Goal: Transaction & Acquisition: Purchase product/service

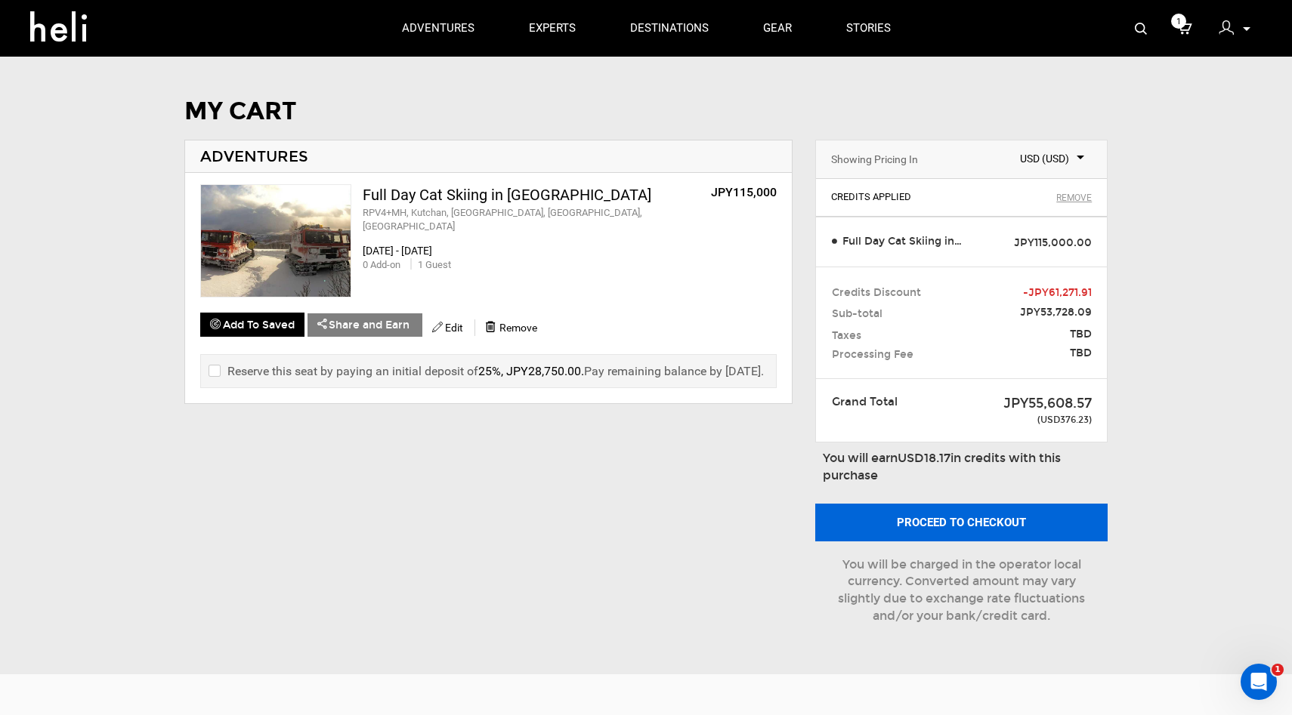
click at [939, 518] on button "Proceed to checkout" at bounding box center [961, 523] width 293 height 38
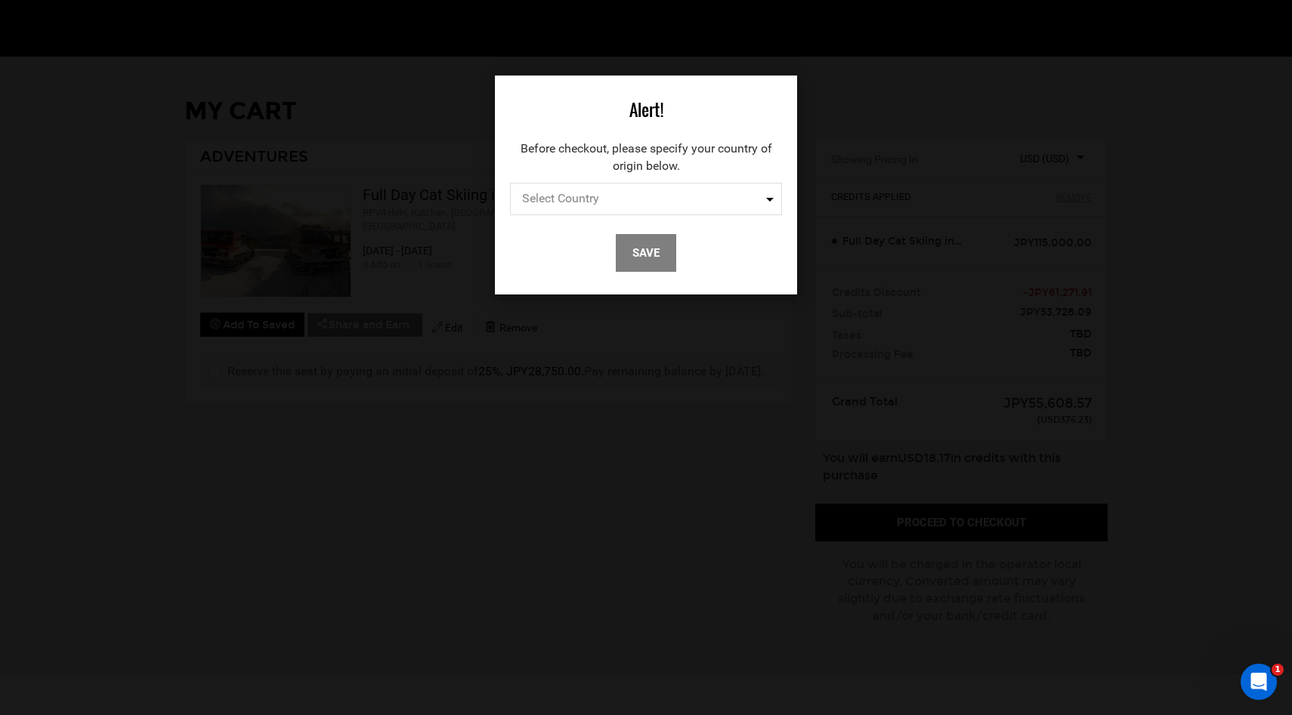
click at [638, 205] on span "Select Country" at bounding box center [646, 199] width 272 height 32
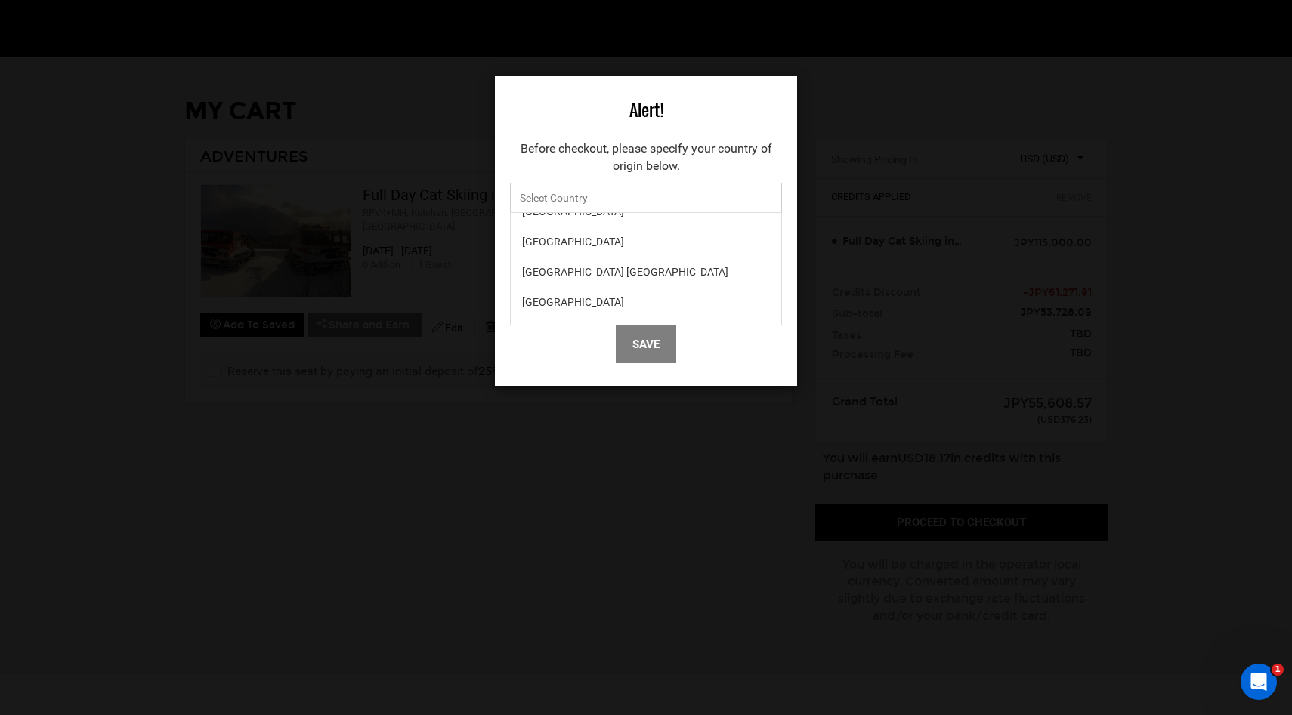
scroll to position [6953, 0]
click at [588, 255] on div "[GEOGRAPHIC_DATA]" at bounding box center [646, 258] width 248 height 15
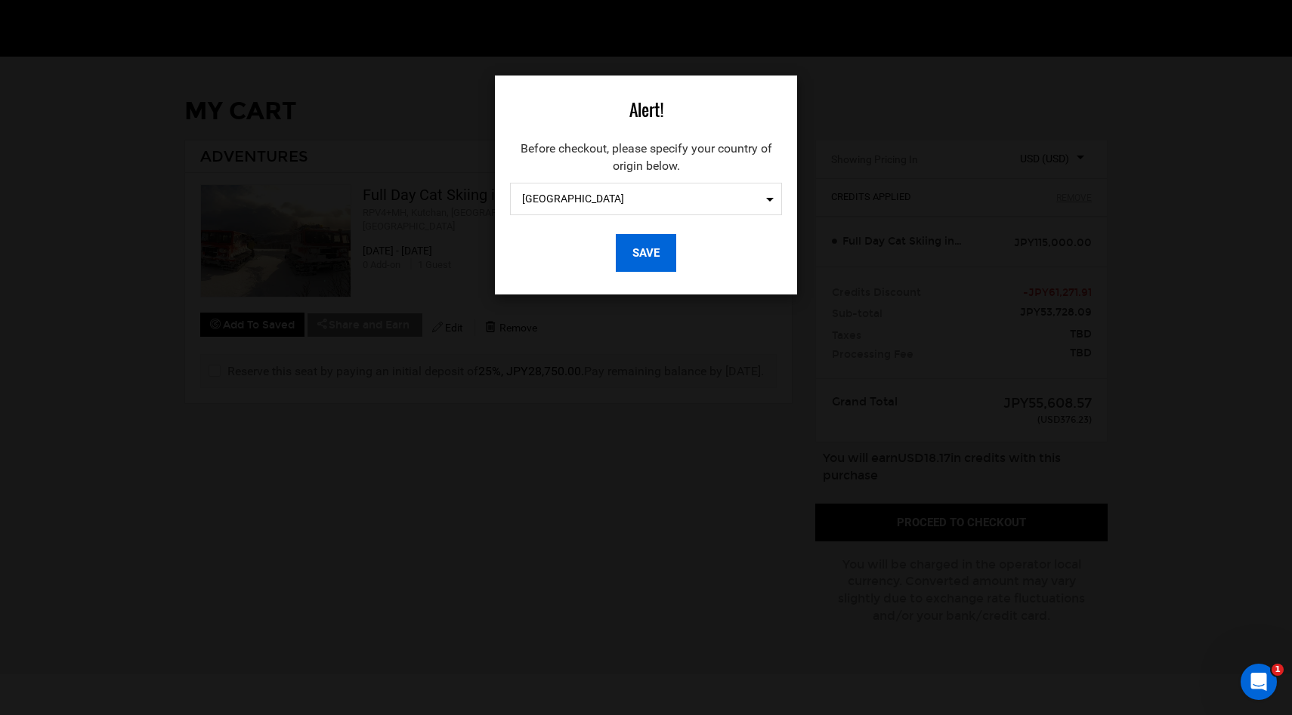
click at [647, 249] on button "Save" at bounding box center [646, 253] width 60 height 38
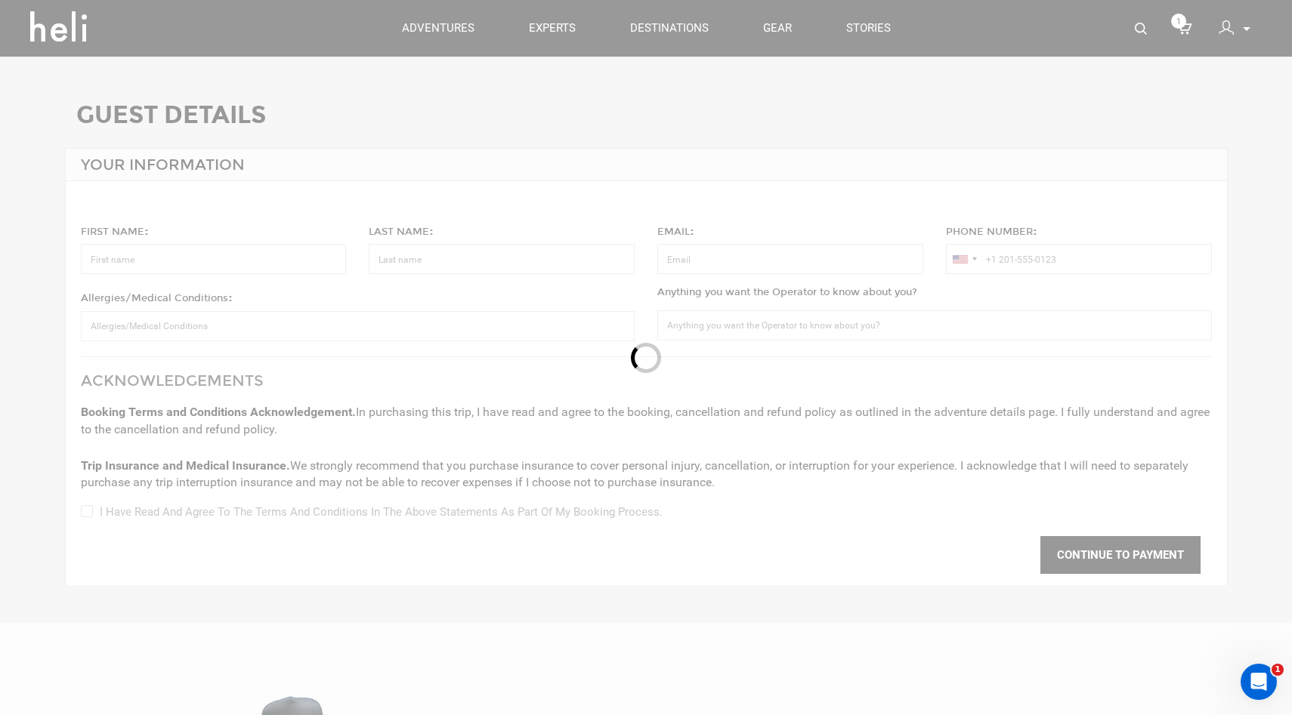
type input "[PERSON_NAME]"
type input "[EMAIL_ADDRESS][DOMAIN_NAME]"
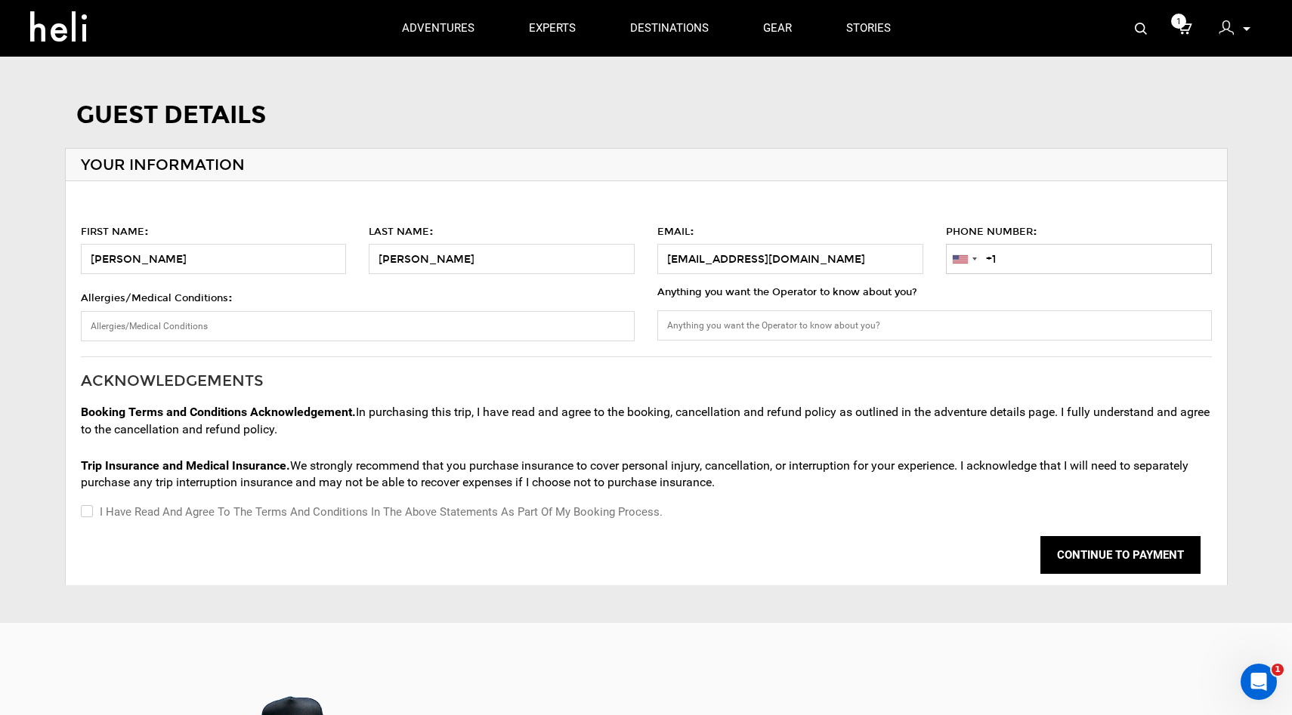
click at [1027, 251] on input "+1" at bounding box center [1079, 259] width 266 height 30
type input "[PHONE_NUMBER]"
click at [233, 511] on label "I have read and agree to the terms and conditions in the above statements as pa…" at bounding box center [372, 512] width 582 height 18
click at [91, 511] on input "I have read and agree to the terms and conditions in the above statements as pa…" at bounding box center [86, 512] width 10 height 18
checkbox input "true"
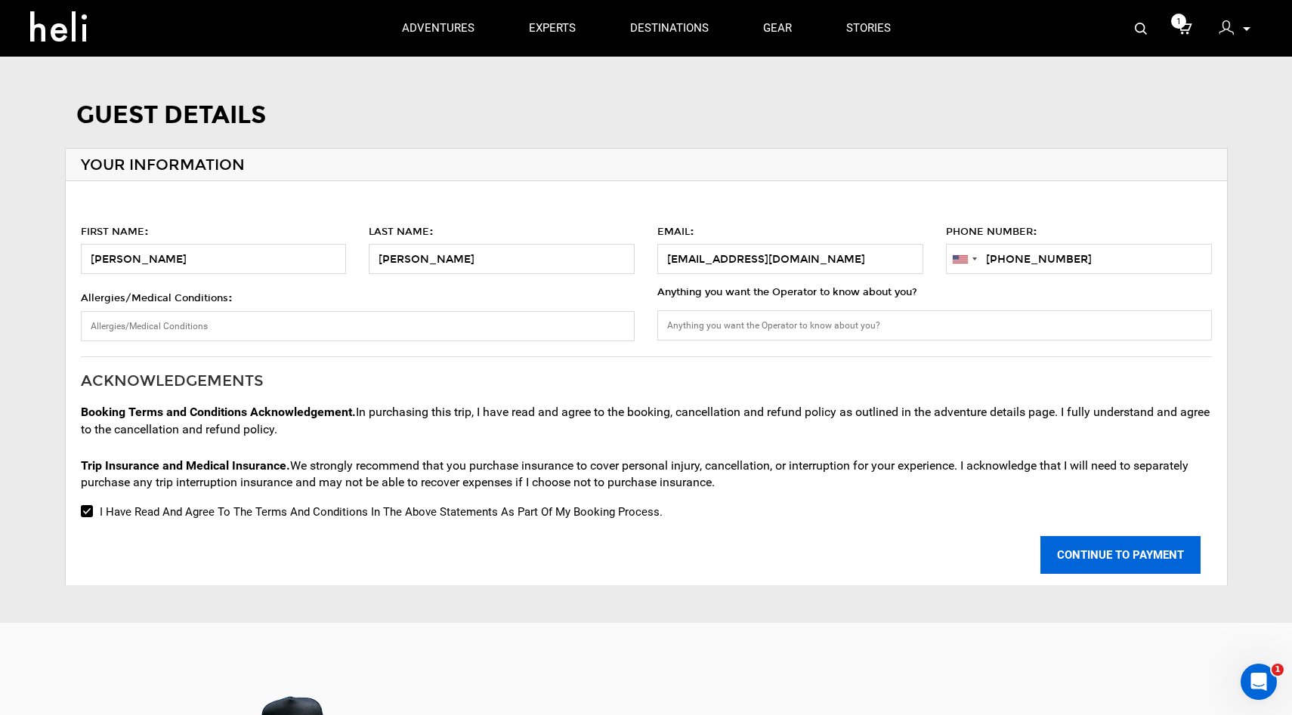
click at [1137, 556] on button "CONTINUE TO PAYMENT" at bounding box center [1120, 555] width 160 height 38
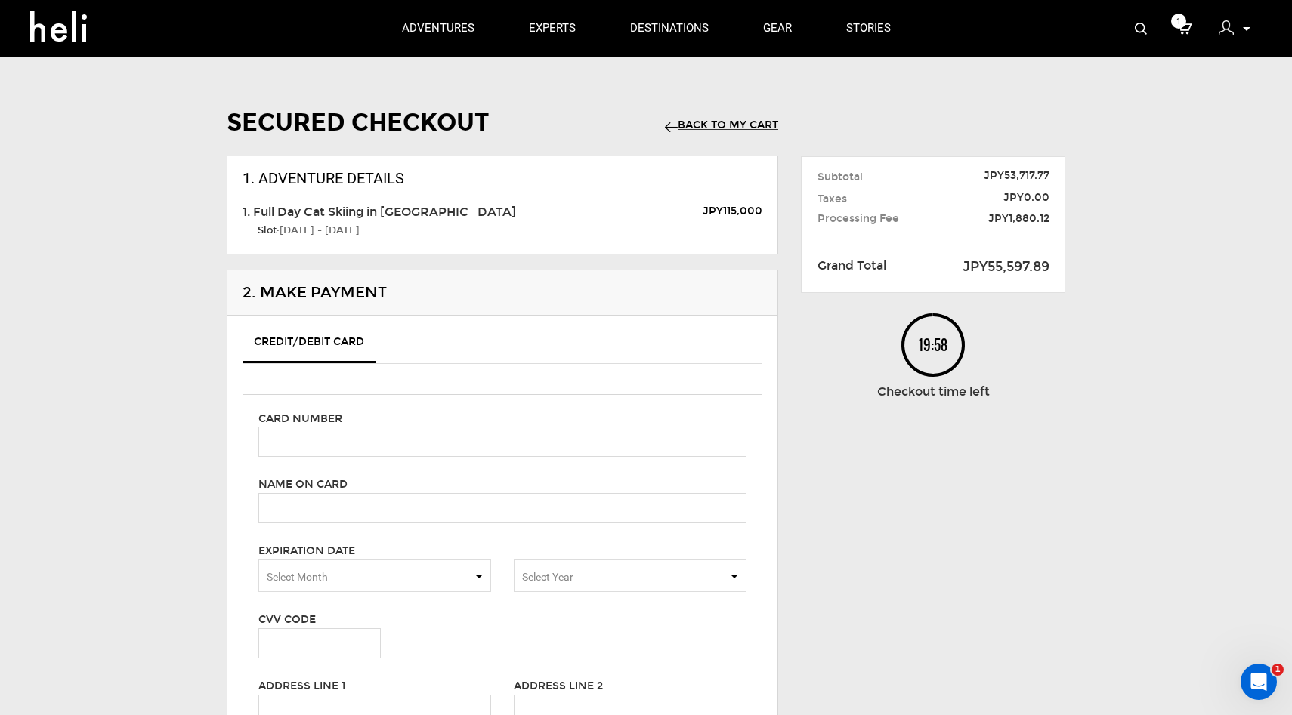
click at [366, 458] on div "Card number Name on card Please enter cardholder's name. Expiration Date Select…" at bounding box center [502, 665] width 520 height 542
click at [347, 436] on input "text" at bounding box center [502, 442] width 488 height 30
type input "[CREDIT_CARD_NUMBER]"
type input "[PERSON_NAME]"
click at [332, 579] on span "Select Month" at bounding box center [374, 576] width 233 height 32
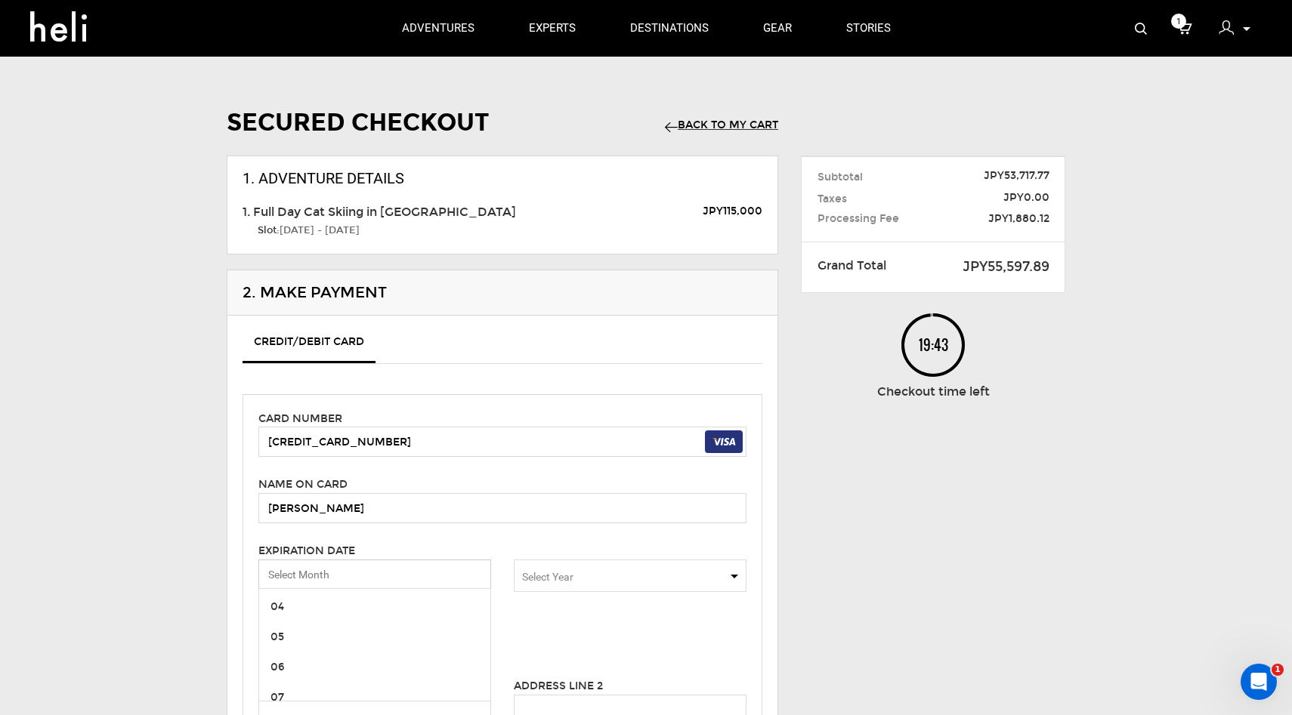
scroll to position [110, 0]
click at [302, 679] on span "07" at bounding box center [374, 680] width 231 height 30
click at [563, 585] on span "Select Year" at bounding box center [630, 576] width 233 height 32
click at [548, 635] on span "2029" at bounding box center [629, 625] width 231 height 30
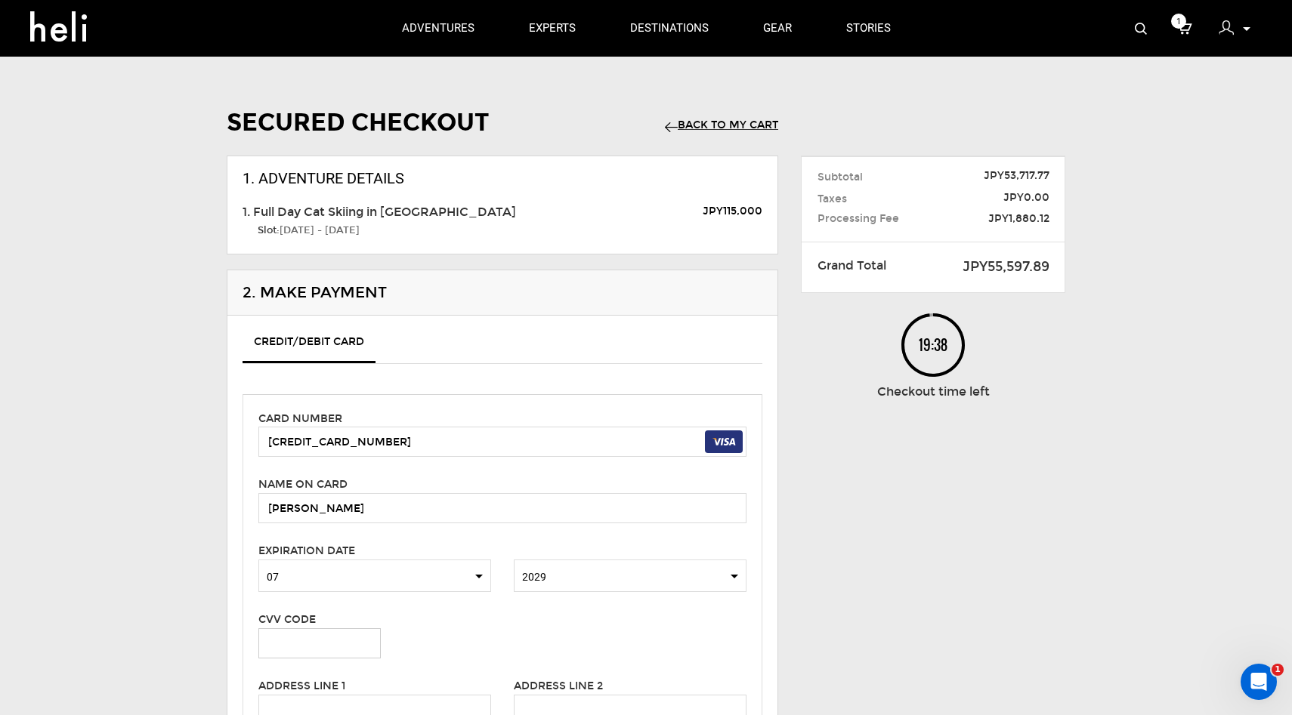
click at [326, 640] on input "text" at bounding box center [319, 643] width 122 height 30
type input "373"
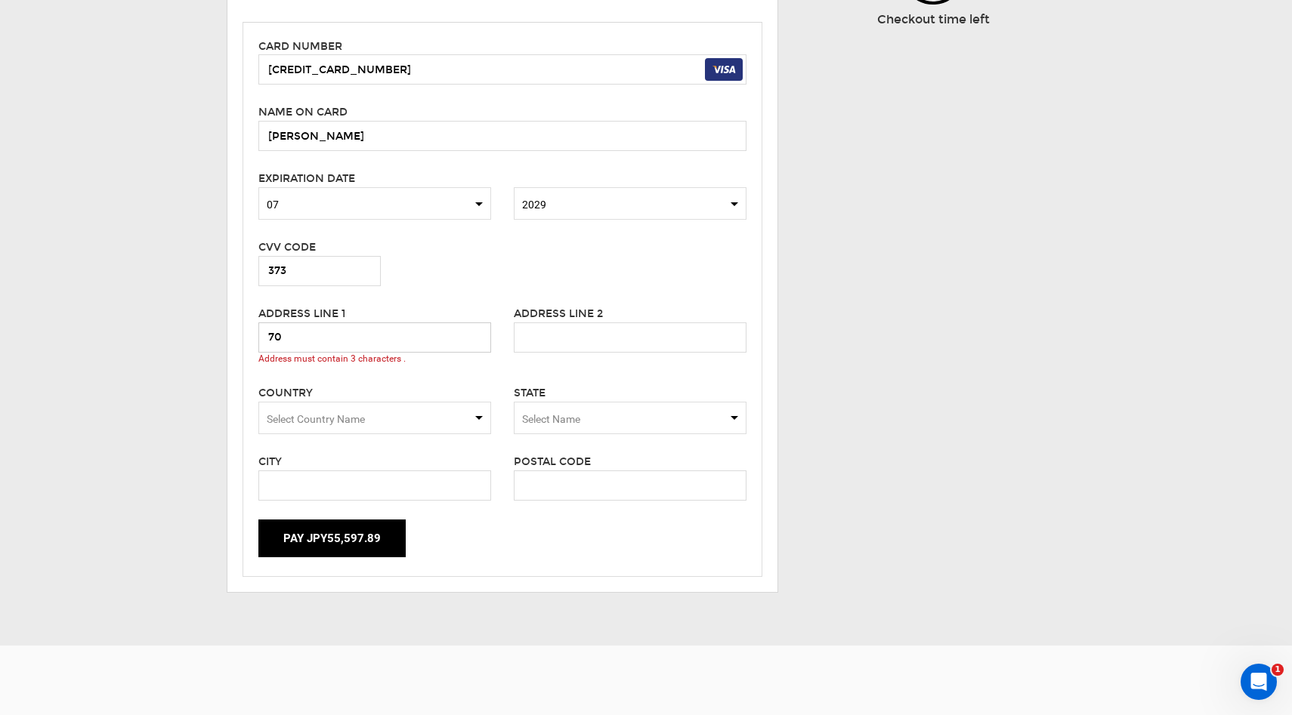
scroll to position [375, 0]
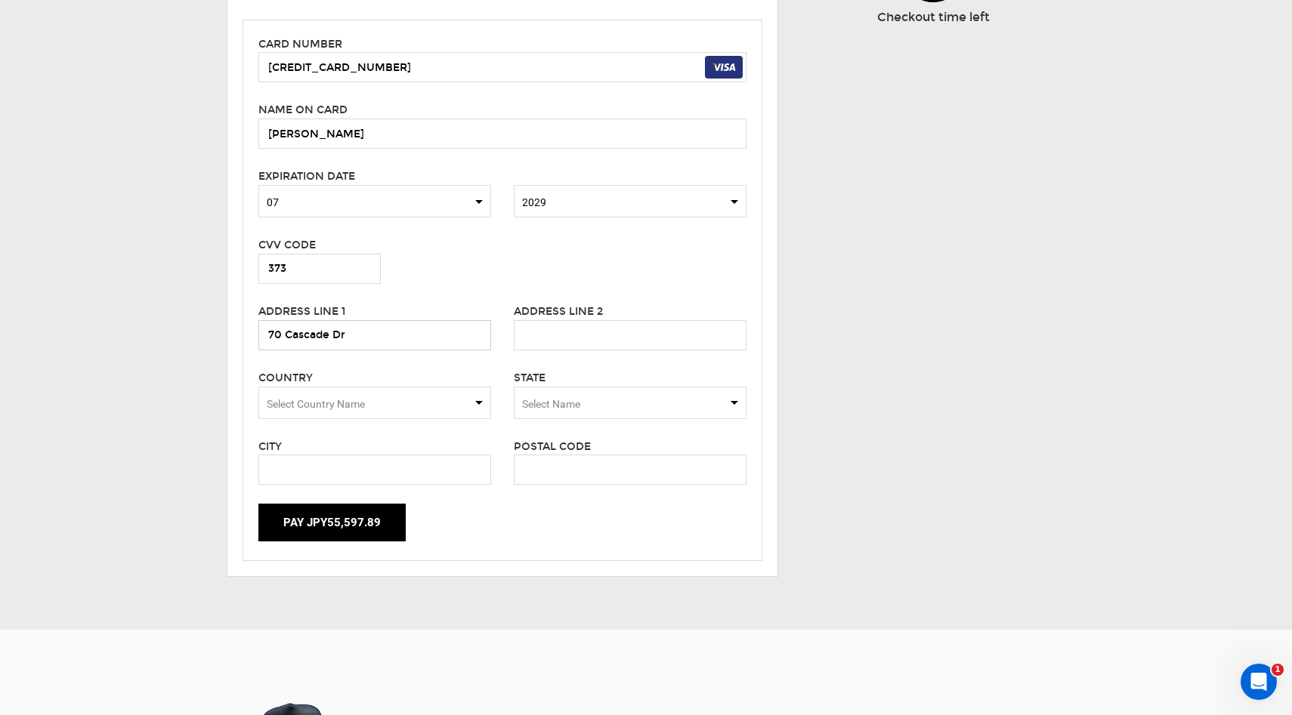
type input "70 Cascade Dr"
click at [448, 393] on span "Select Country Name" at bounding box center [374, 403] width 233 height 32
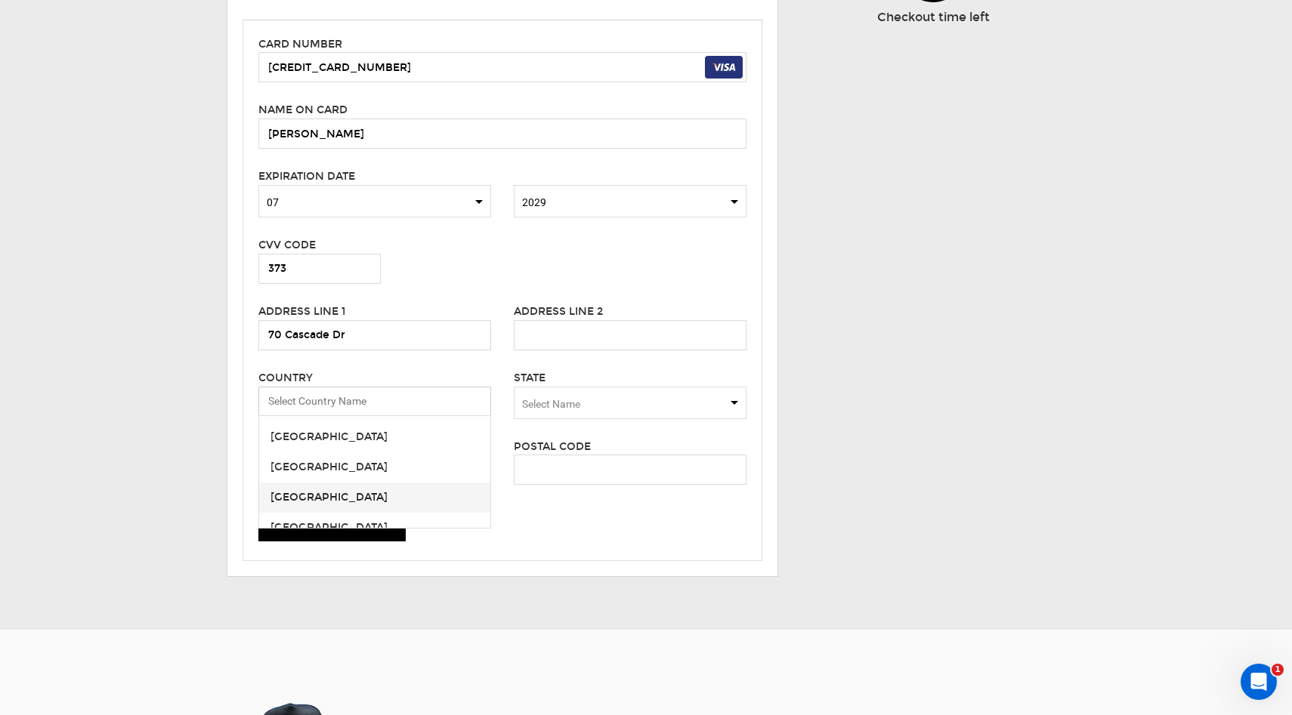
scroll to position [6899, 0]
click at [373, 510] on span "[GEOGRAPHIC_DATA]" at bounding box center [374, 515] width 231 height 30
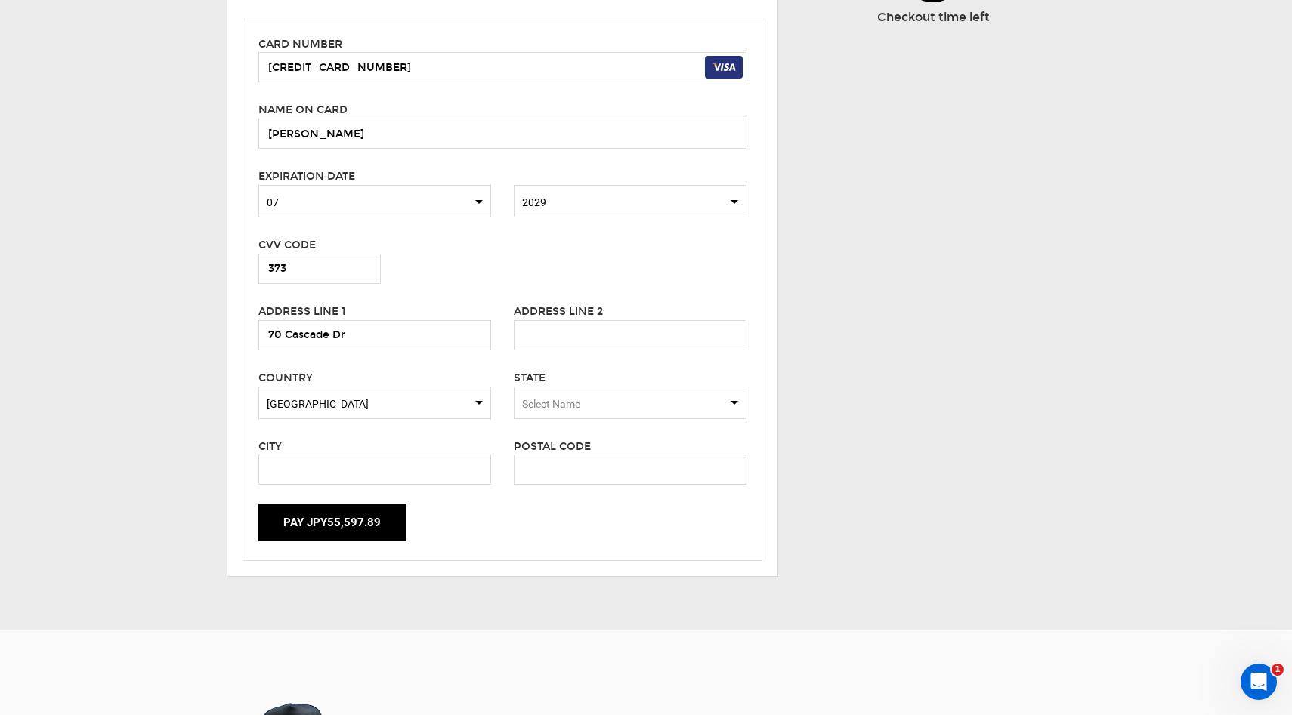
click at [555, 403] on span "Select Name" at bounding box center [551, 404] width 58 height 12
click at [555, 434] on div "[US_STATE]" at bounding box center [630, 429] width 208 height 15
click at [427, 472] on input "text" at bounding box center [374, 470] width 233 height 30
type input "[GEOGRAPHIC_DATA]"
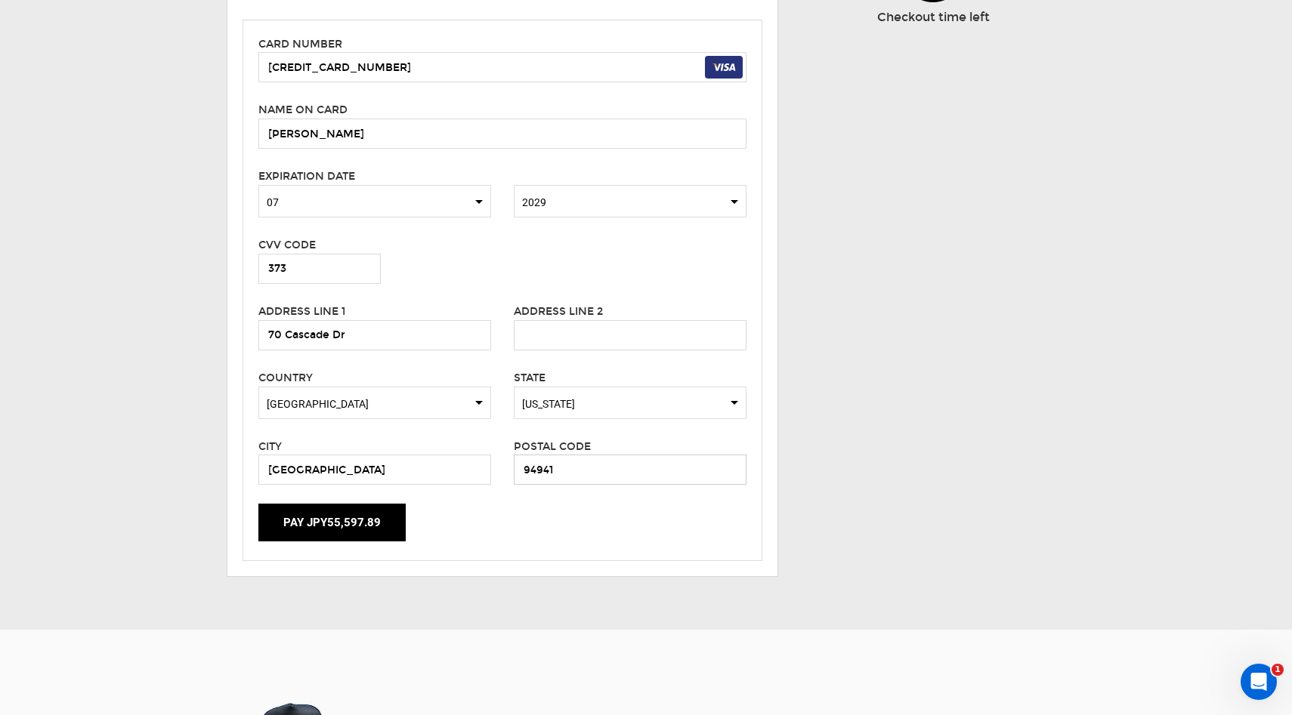
type input "94941"
click at [344, 518] on button "Pay JPY55,597.89" at bounding box center [331, 523] width 147 height 38
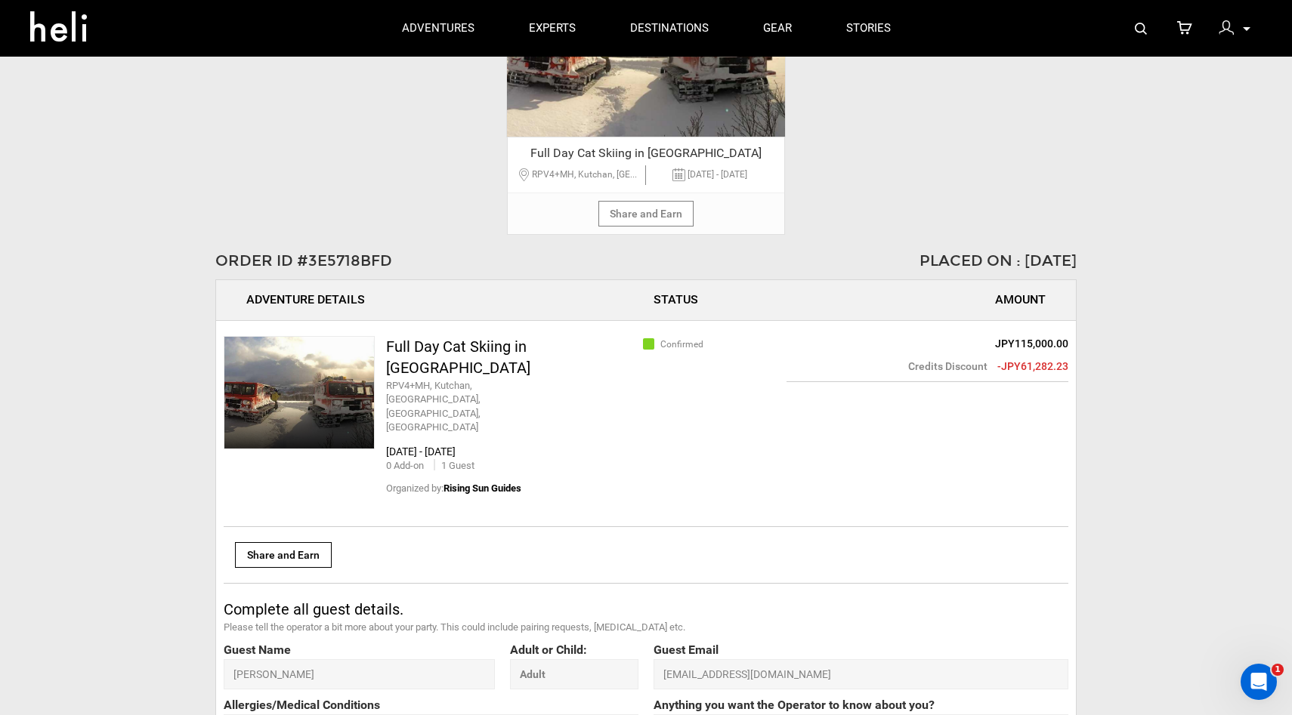
scroll to position [601, 0]
